Goal: Communication & Community: Answer question/provide support

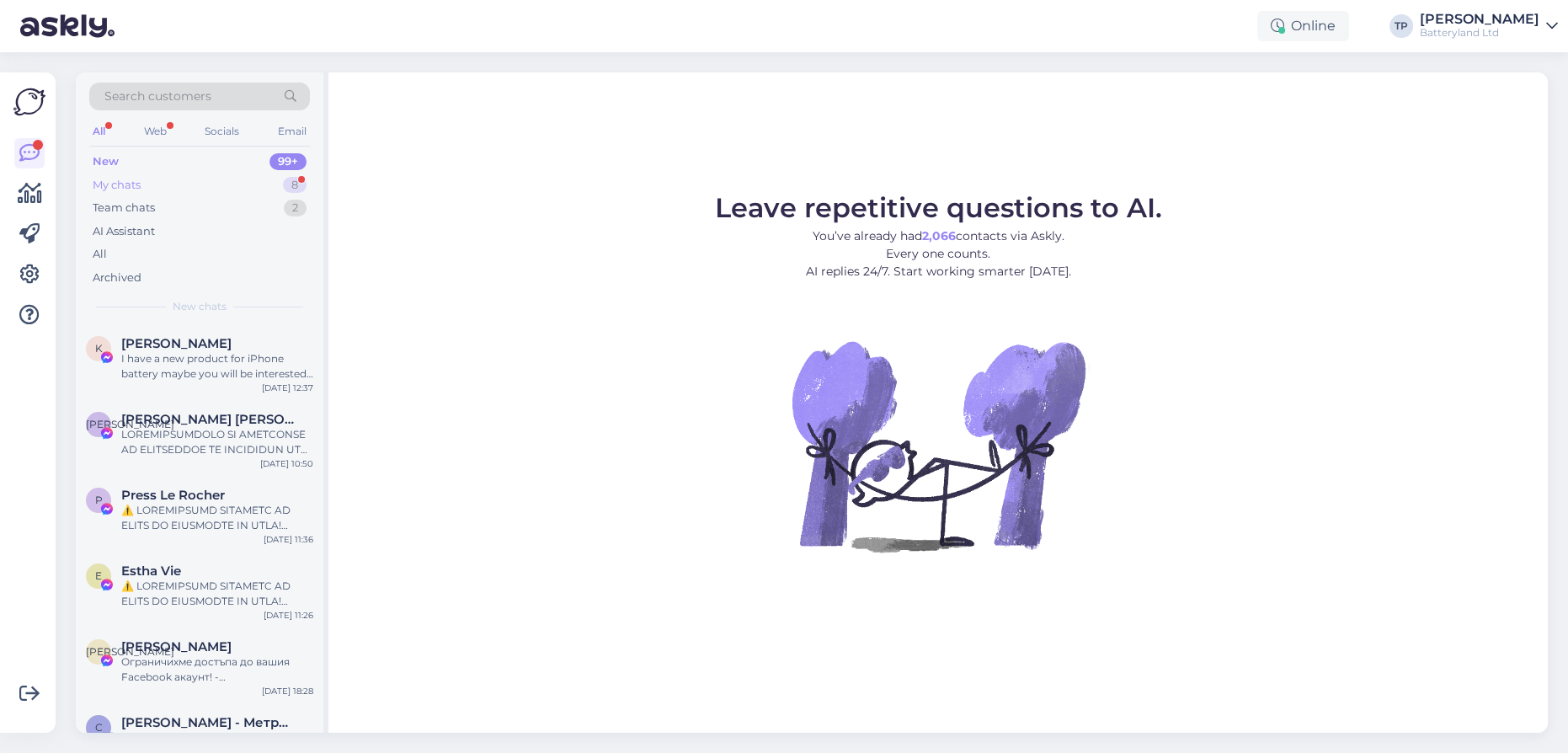
click at [178, 174] on div "My chats 8" at bounding box center [199, 185] width 221 height 24
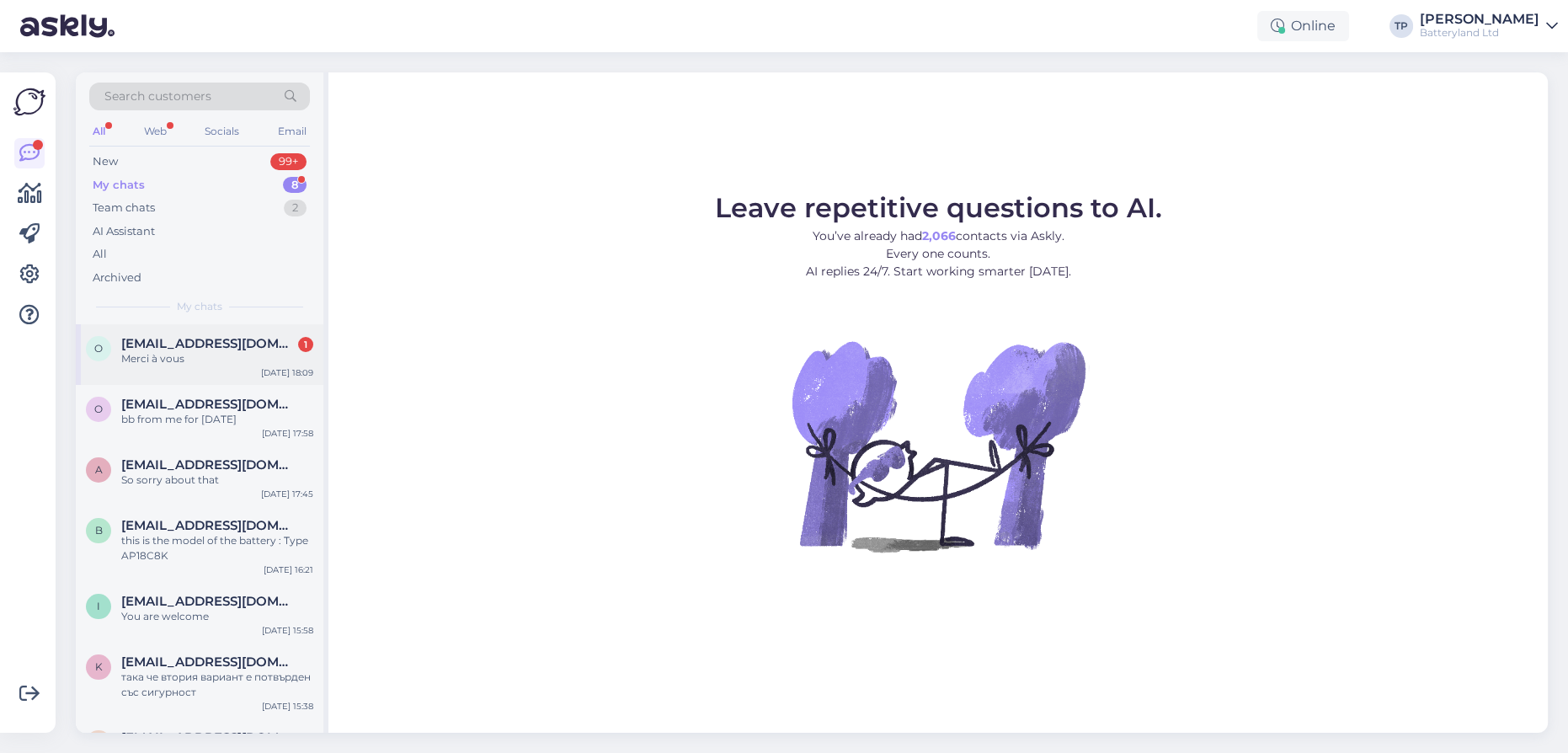
click at [175, 343] on span "[EMAIL_ADDRESS][DOMAIN_NAME]" at bounding box center [208, 343] width 175 height 15
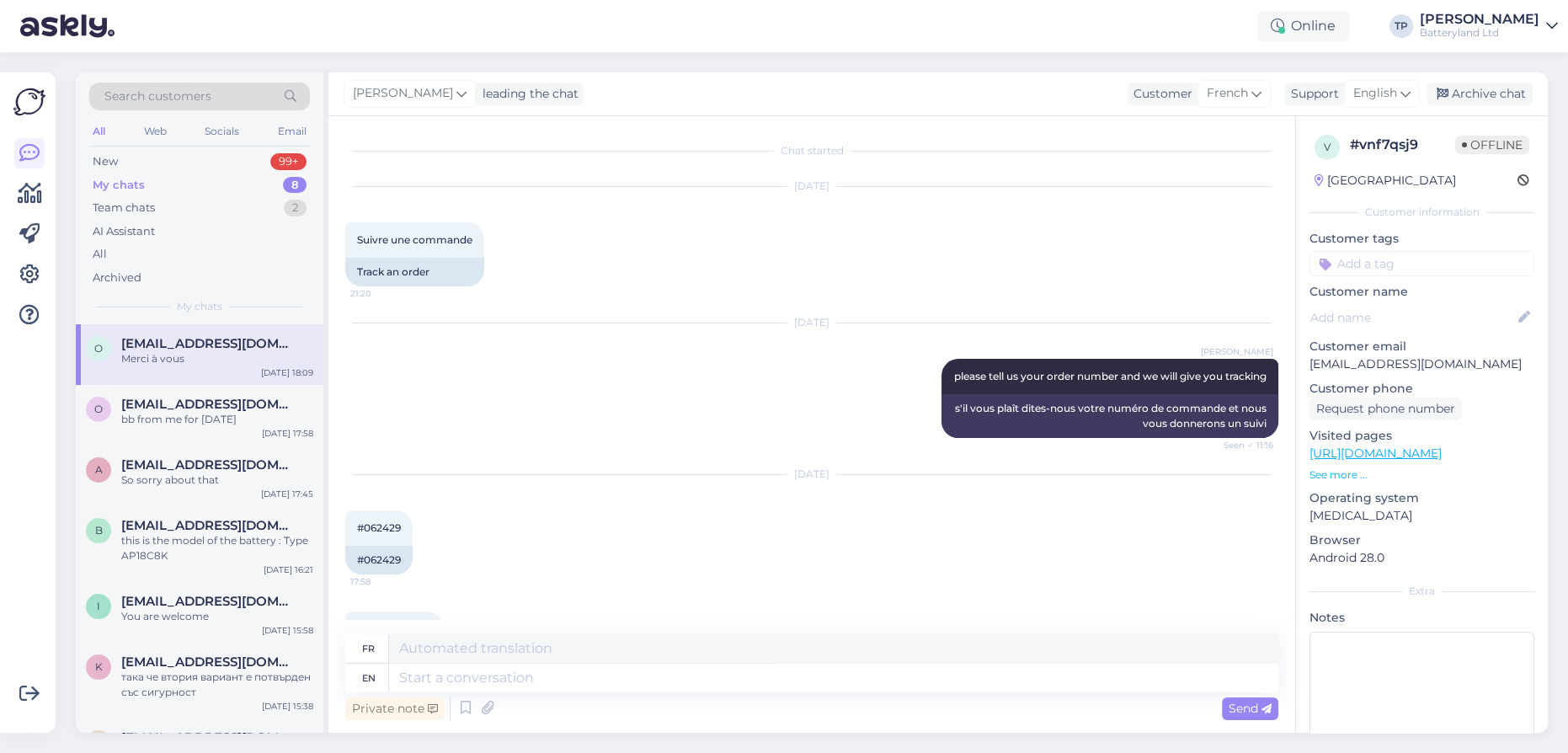
scroll to position [493, 0]
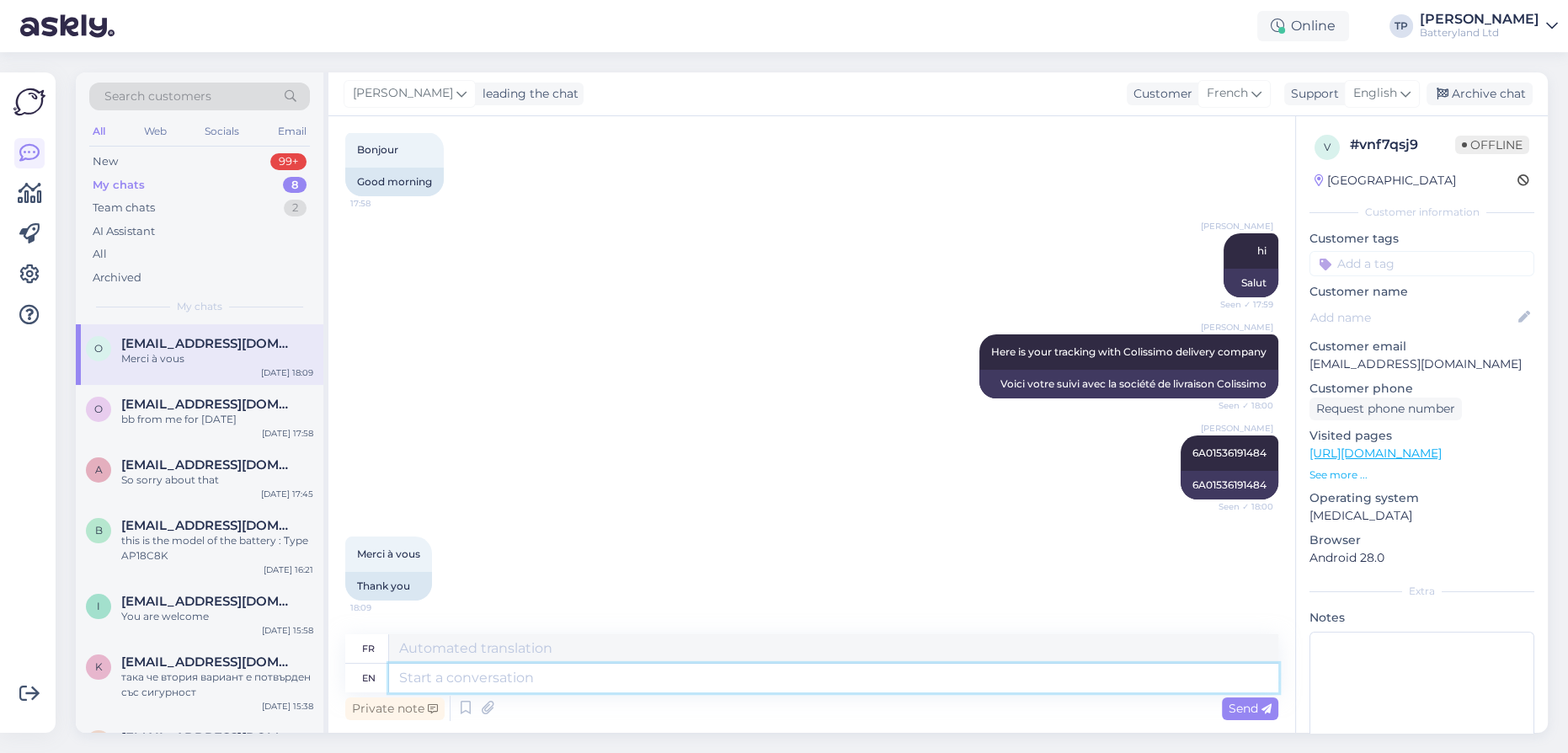
click at [445, 681] on textarea at bounding box center [833, 677] width 889 height 29
type textarea "Yo"
type textarea "Y"
type textarea "You a"
type textarea "Toi"
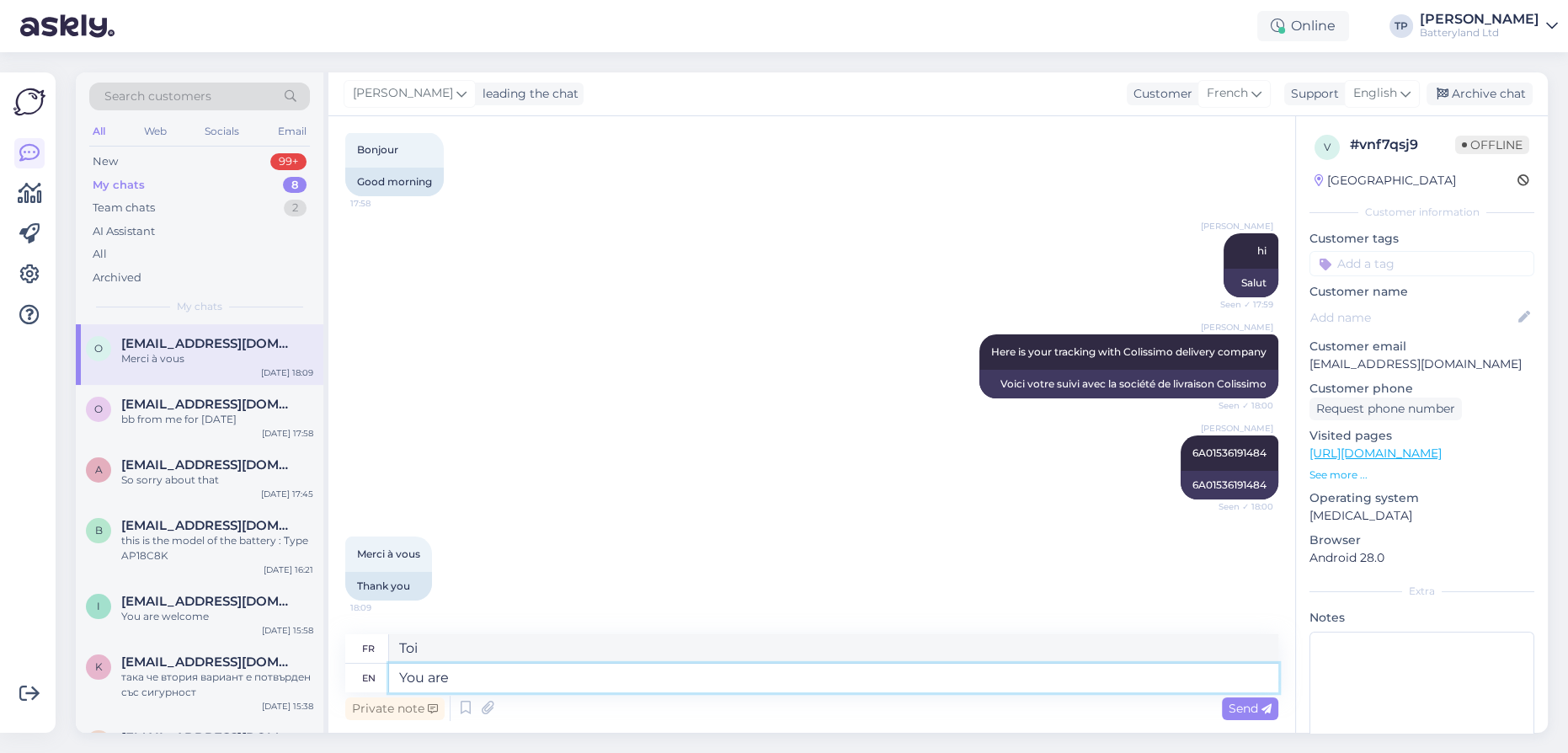
type textarea "You are w"
type textarea "Tu es"
type textarea "You are welcome"
type textarea "Je vous en prie"
type textarea "You are welcome!"
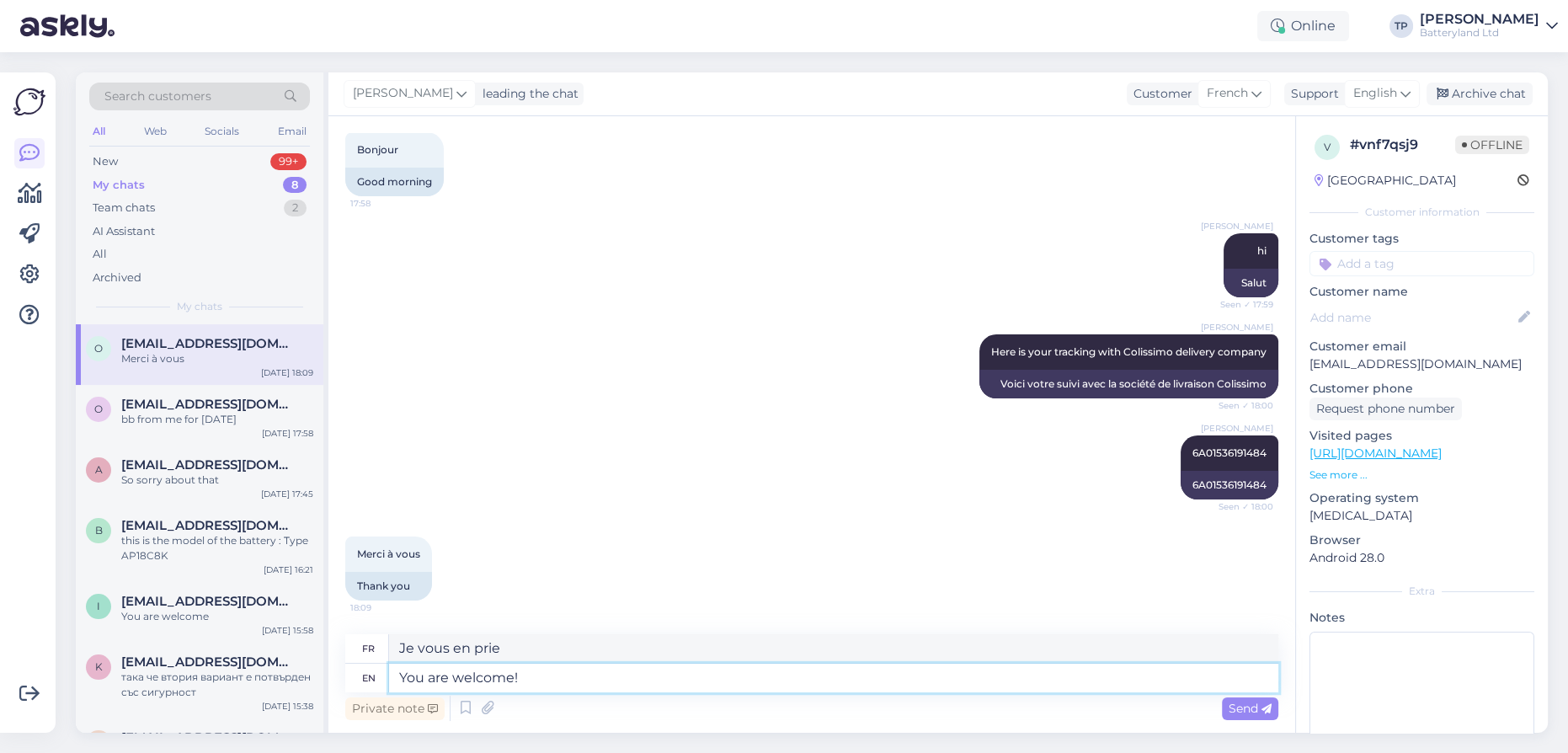
type textarea "Je vous en prie!"
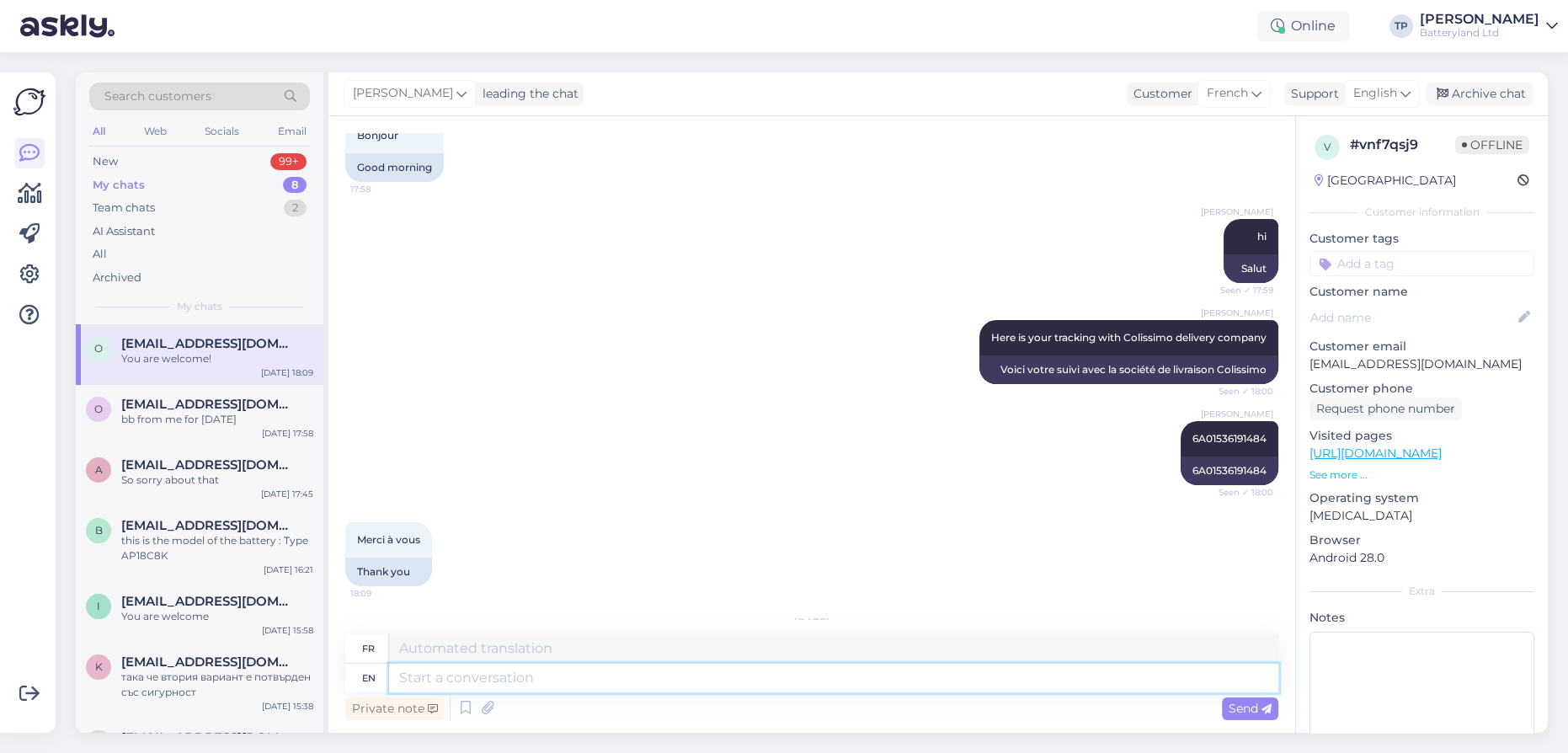
scroll to position [630, 0]
